Goal: Use online tool/utility: Utilize a website feature to perform a specific function

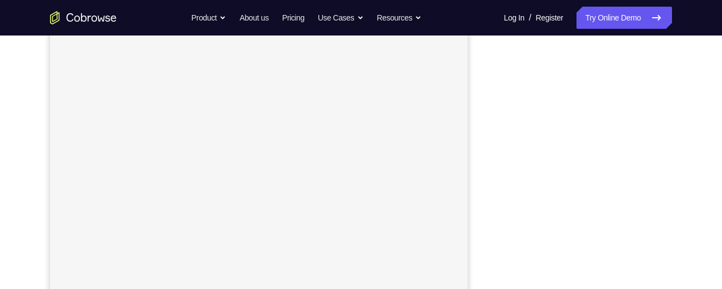
scroll to position [166, 0]
click at [615, 22] on link "Try Online Demo" at bounding box center [624, 18] width 96 height 22
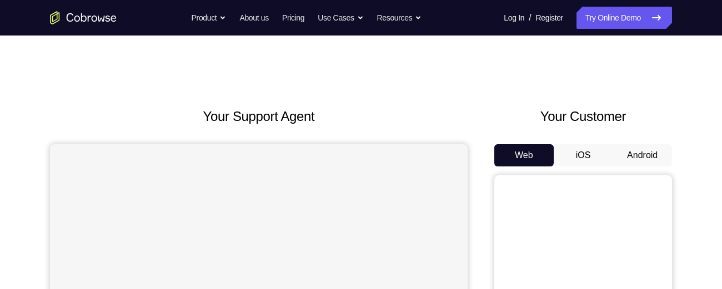
click at [652, 152] on button "Android" at bounding box center [641, 155] width 59 height 22
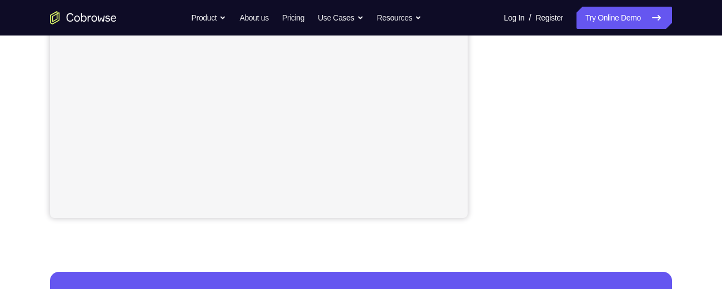
scroll to position [302, 0]
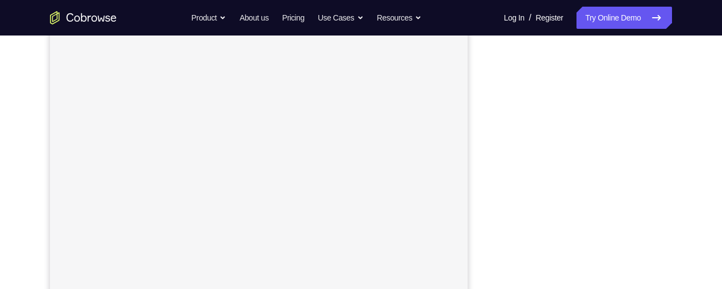
click at [668, 130] on div at bounding box center [583, 177] width 178 height 341
click at [670, 127] on div at bounding box center [583, 177] width 178 height 341
click at [671, 118] on div at bounding box center [583, 209] width 178 height 341
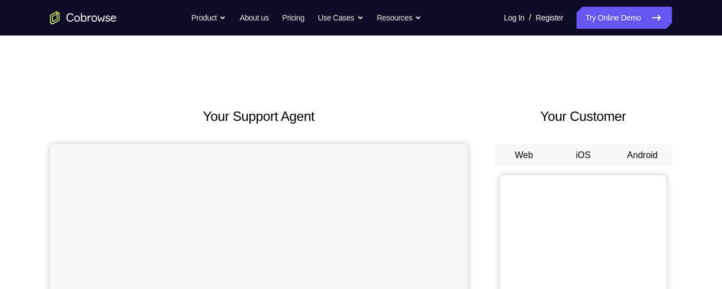
scroll to position [58, 0]
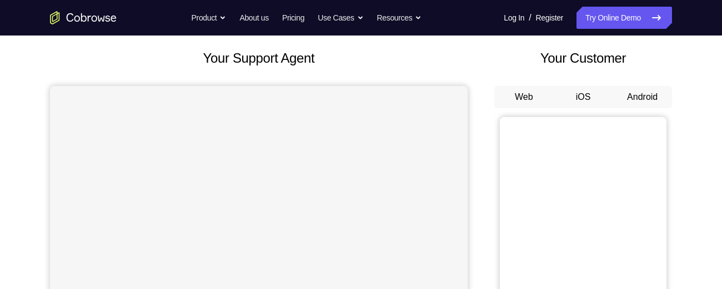
click at [642, 98] on button "Android" at bounding box center [641, 97] width 59 height 22
click at [644, 97] on button "Android" at bounding box center [641, 97] width 59 height 22
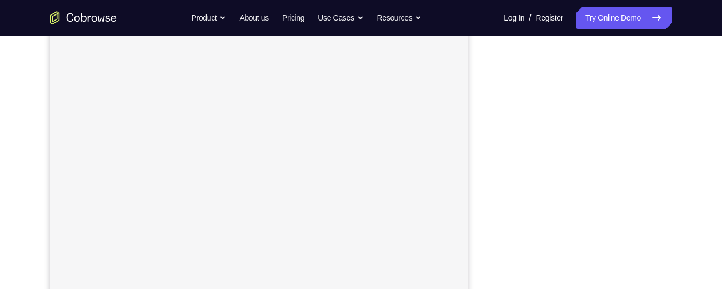
scroll to position [137, 0]
click at [670, 100] on div at bounding box center [583, 209] width 178 height 341
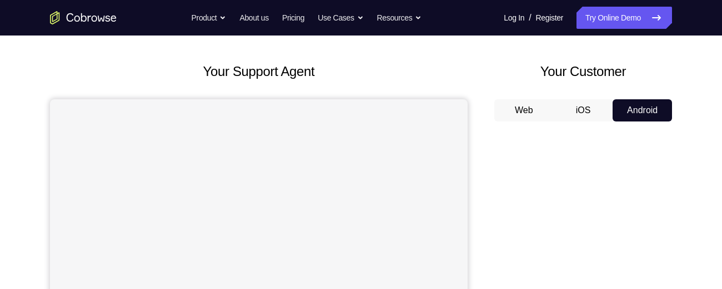
scroll to position [50, 0]
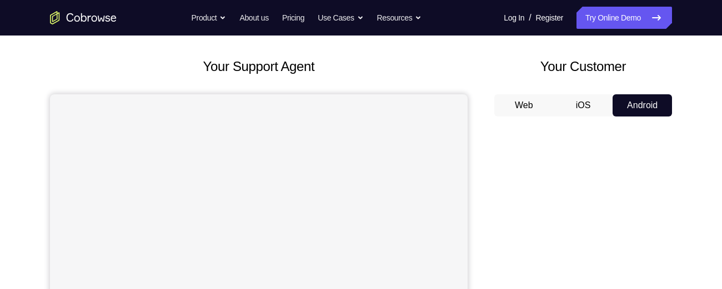
click at [581, 104] on button "iOS" at bounding box center [583, 105] width 59 height 22
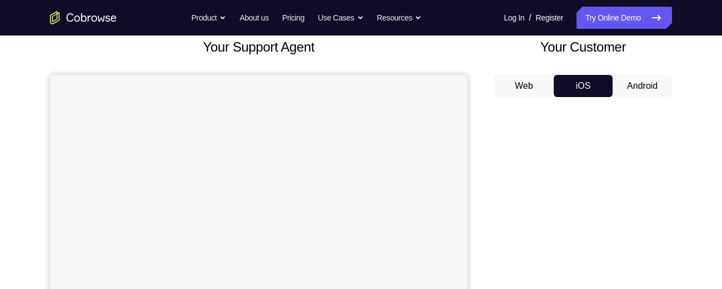
scroll to position [88, 0]
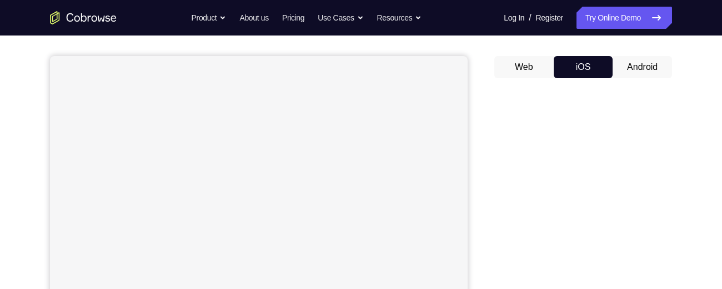
click at [651, 63] on button "Android" at bounding box center [641, 67] width 59 height 22
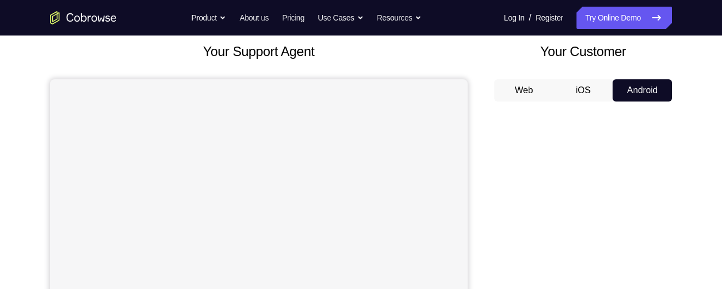
scroll to position [64, 0]
click at [589, 95] on button "iOS" at bounding box center [583, 91] width 59 height 22
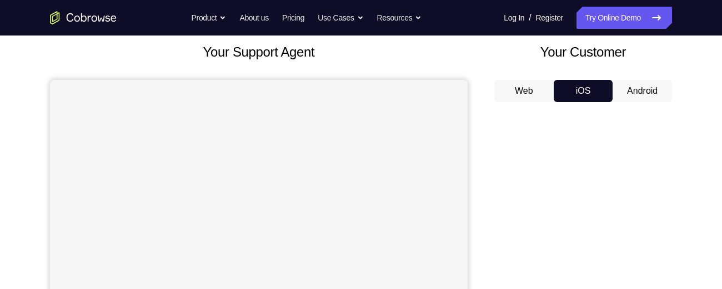
click at [645, 88] on button "Android" at bounding box center [641, 91] width 59 height 22
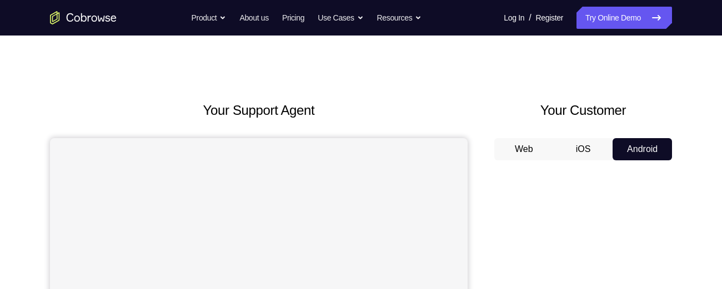
scroll to position [0, 0]
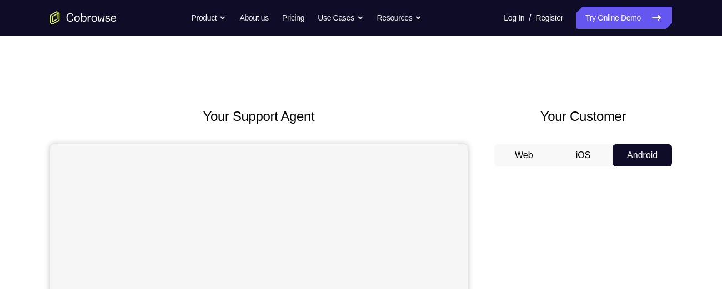
click at [586, 158] on button "iOS" at bounding box center [583, 155] width 59 height 22
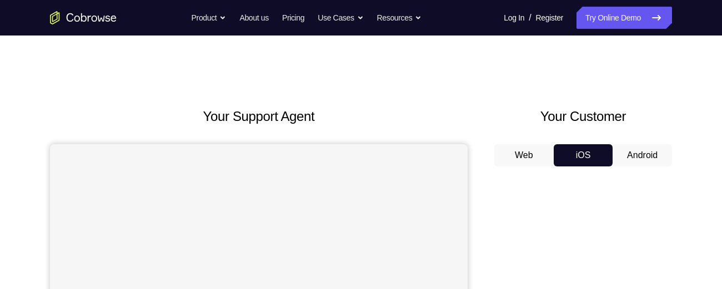
click at [636, 155] on button "Android" at bounding box center [641, 155] width 59 height 22
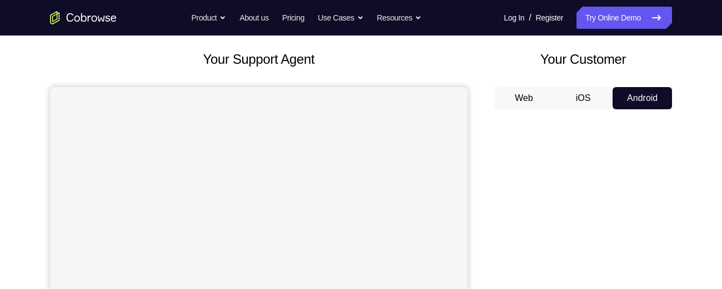
scroll to position [52, 0]
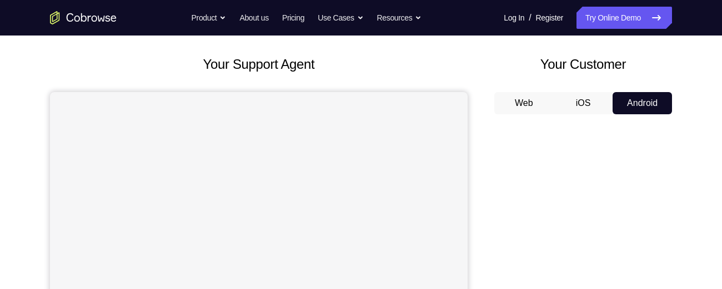
click at [585, 104] on button "iOS" at bounding box center [583, 103] width 59 height 22
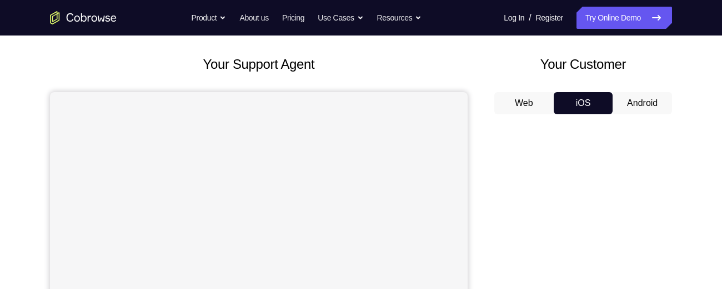
click at [638, 103] on button "Android" at bounding box center [641, 103] width 59 height 22
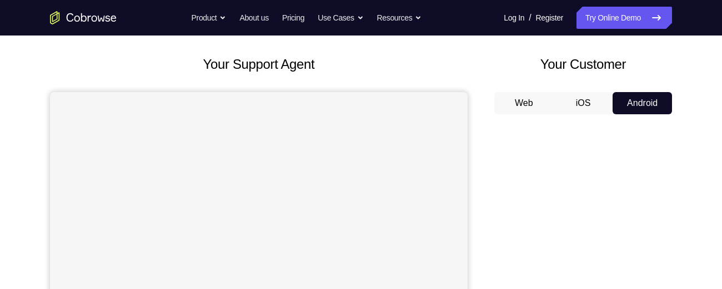
click at [590, 98] on button "iOS" at bounding box center [583, 103] width 59 height 22
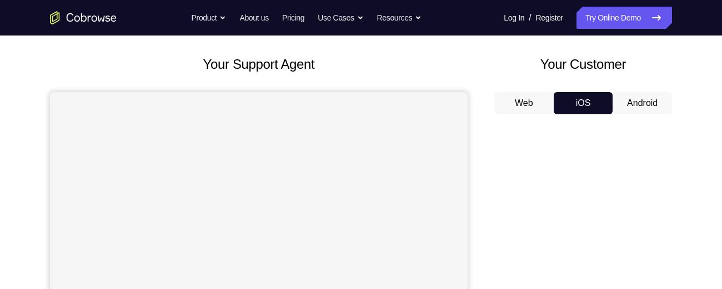
click at [625, 103] on button "Android" at bounding box center [641, 103] width 59 height 22
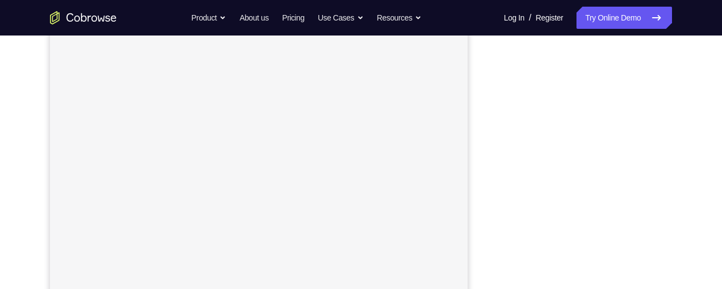
scroll to position [138, 0]
